Goal: Task Accomplishment & Management: Use online tool/utility

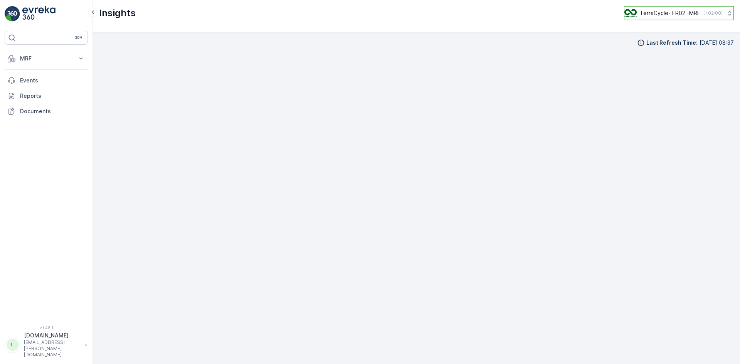
click at [658, 11] on p "TerraCycle- FR02 -MRF" at bounding box center [670, 13] width 61 height 8
type input "uk"
click at [665, 61] on span "TerraCycle-UK02-Econpro" at bounding box center [672, 65] width 86 height 8
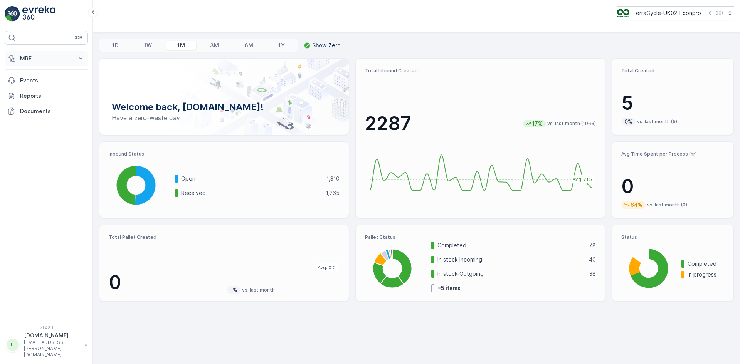
click at [22, 57] on p "MRF" at bounding box center [46, 59] width 52 height 8
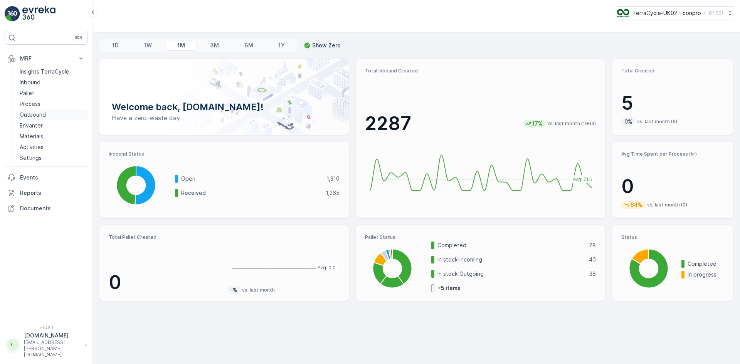
click at [39, 116] on p "Outbound" at bounding box center [33, 115] width 26 height 8
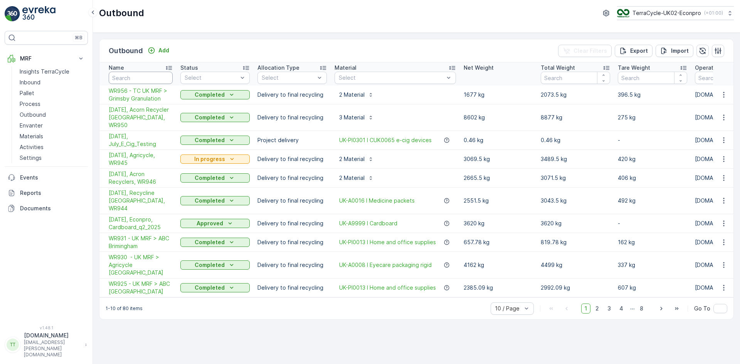
click at [131, 81] on input "text" at bounding box center [141, 78] width 64 height 12
type input "890"
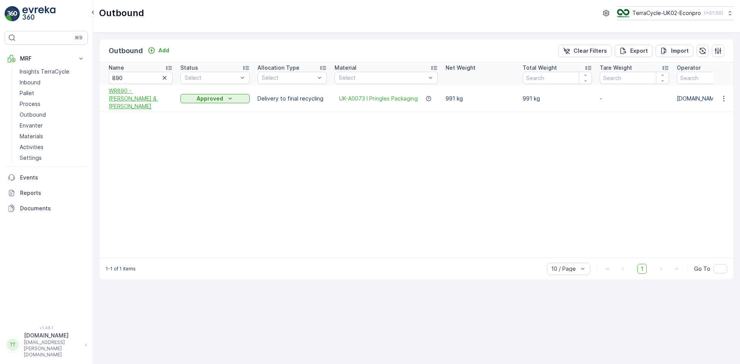
click at [146, 97] on span "WR890 - Perry & Evans" at bounding box center [141, 98] width 64 height 23
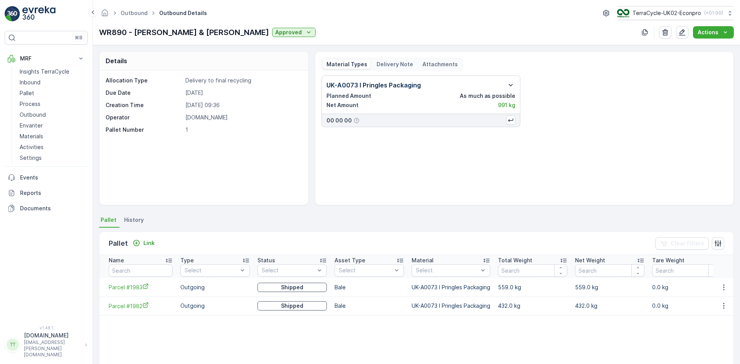
click at [509, 85] on icon "button" at bounding box center [511, 85] width 4 height 2
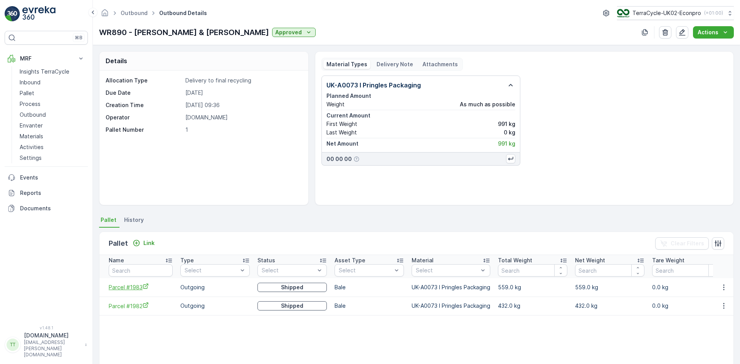
click at [128, 288] on span "Parcel #1983" at bounding box center [141, 287] width 64 height 8
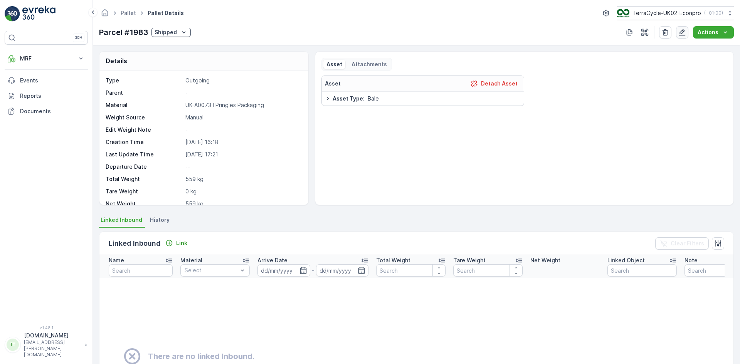
click at [683, 32] on icon "button" at bounding box center [682, 33] width 8 height 8
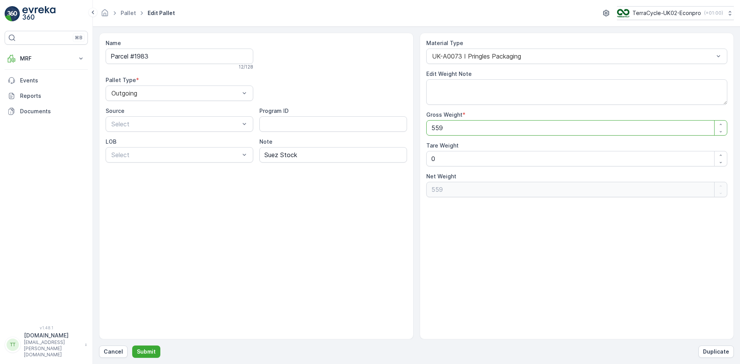
drag, startPoint x: 435, startPoint y: 129, endPoint x: 414, endPoint y: 136, distance: 22.4
click at [438, 127] on Weight "559" at bounding box center [576, 127] width 301 height 15
type Weight "549"
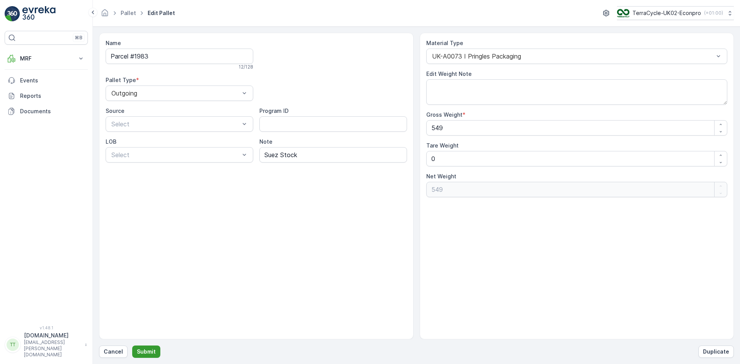
click at [151, 351] on p "Submit" at bounding box center [146, 352] width 19 height 8
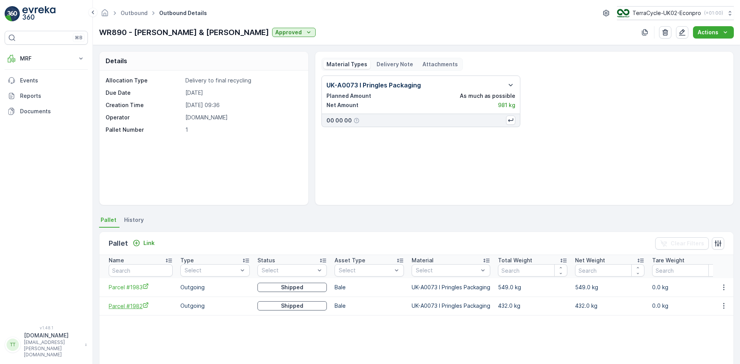
click at [141, 309] on span "Parcel #1982" at bounding box center [141, 306] width 64 height 8
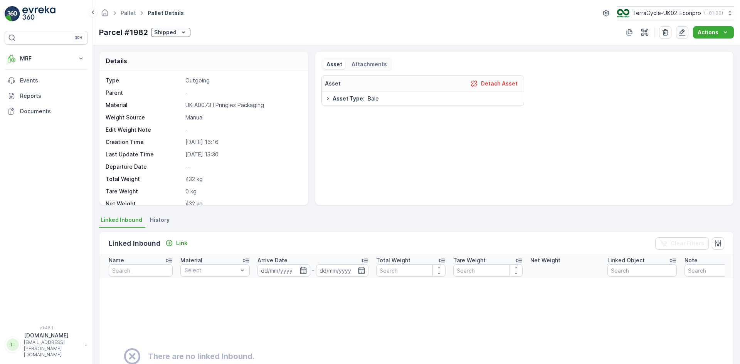
click at [685, 33] on icon "button" at bounding box center [682, 33] width 8 height 8
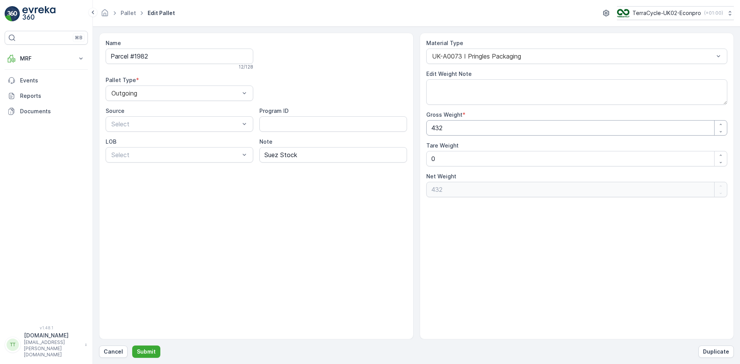
click at [438, 129] on Weight "432" at bounding box center [576, 127] width 301 height 15
type Weight "42"
type Weight "422"
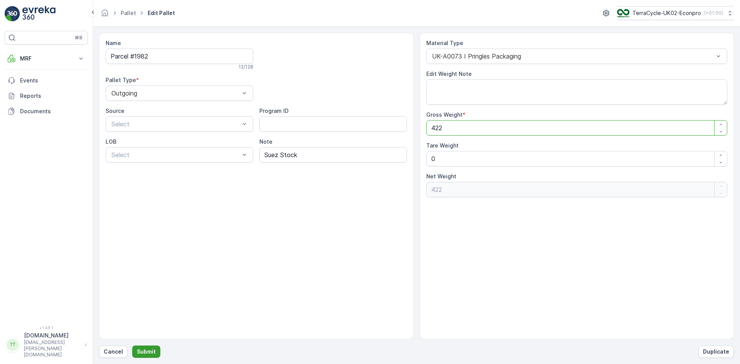
type Weight "422"
click at [151, 351] on p "Submit" at bounding box center [146, 352] width 19 height 8
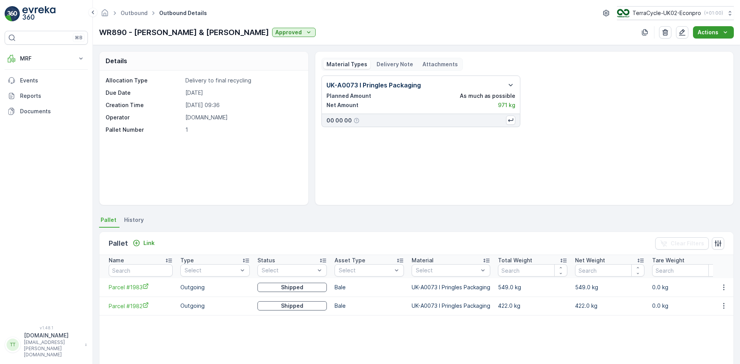
click at [709, 34] on p "Actions" at bounding box center [708, 33] width 21 height 8
click at [699, 45] on span "Create Delivery Note" at bounding box center [709, 47] width 55 height 8
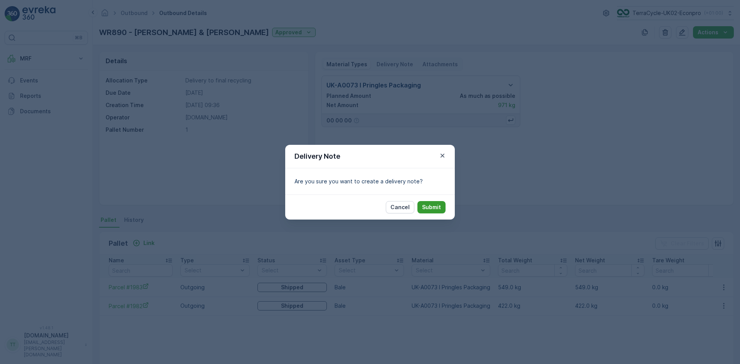
click at [433, 207] on p "Submit" at bounding box center [431, 207] width 19 height 8
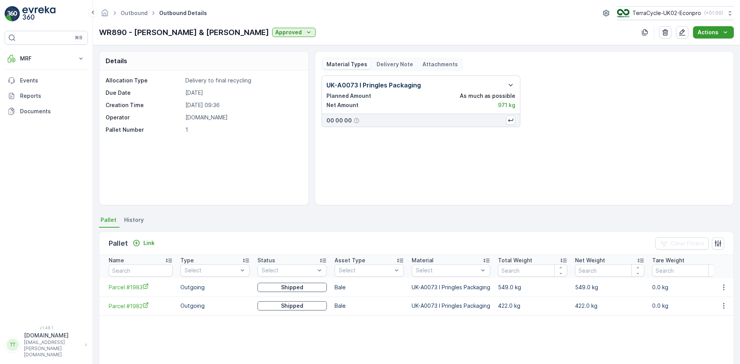
click at [708, 31] on p "Actions" at bounding box center [708, 33] width 21 height 8
click at [396, 64] on p "Delivery Note" at bounding box center [394, 65] width 37 height 8
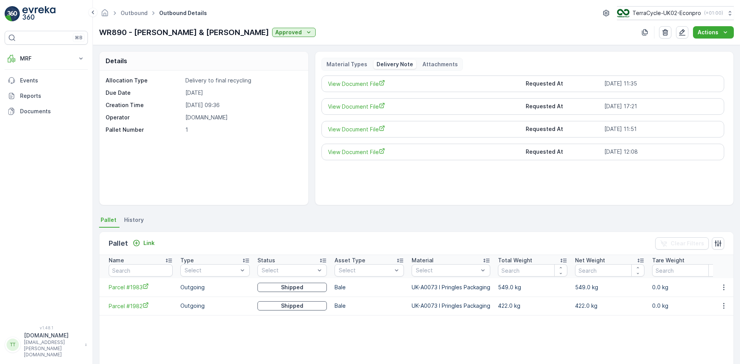
drag, startPoint x: 713, startPoint y: 32, endPoint x: 494, endPoint y: 118, distance: 234.7
click at [494, 118] on div "Outbound Outbound Details TerraCycle-UK02-Econpro ( +01:00 ) WR890 - [PERSON_NA…" at bounding box center [416, 182] width 647 height 364
click at [367, 84] on span "View Document File" at bounding box center [424, 84] width 192 height 8
